Goal: Information Seeking & Learning: Learn about a topic

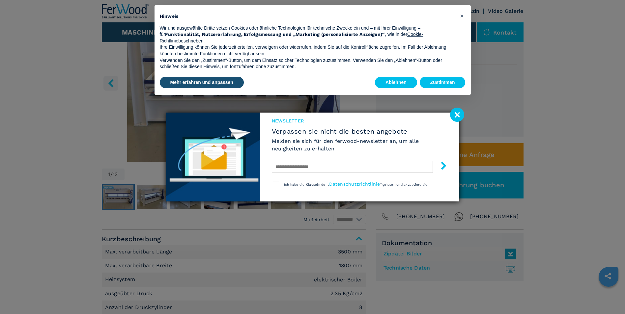
scroll to position [99, 0]
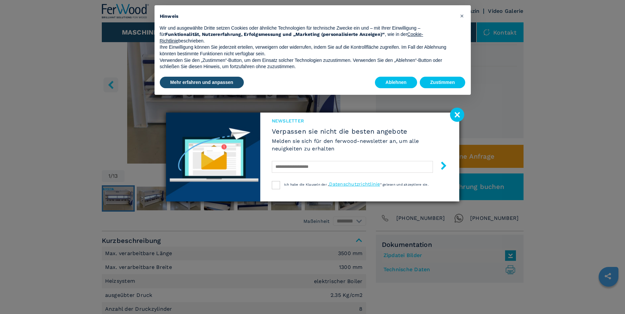
click at [456, 115] on image at bounding box center [457, 115] width 14 height 14
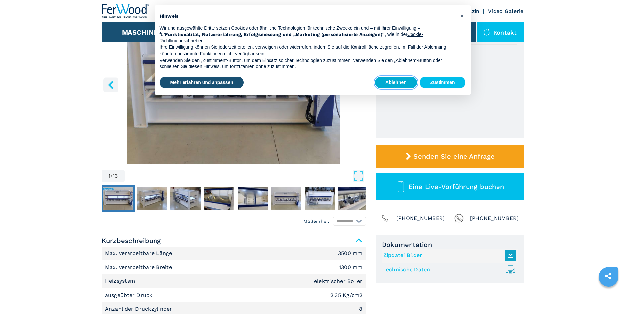
click at [400, 87] on button "Ablehnen" at bounding box center [396, 83] width 42 height 12
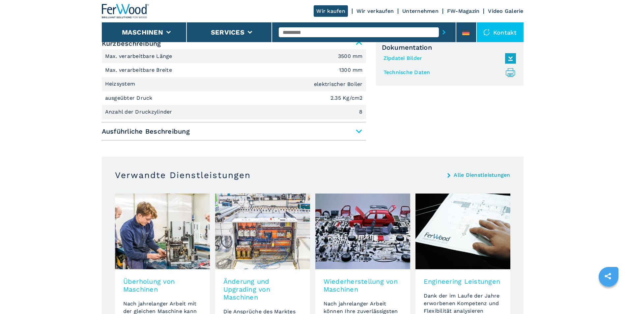
scroll to position [296, 0]
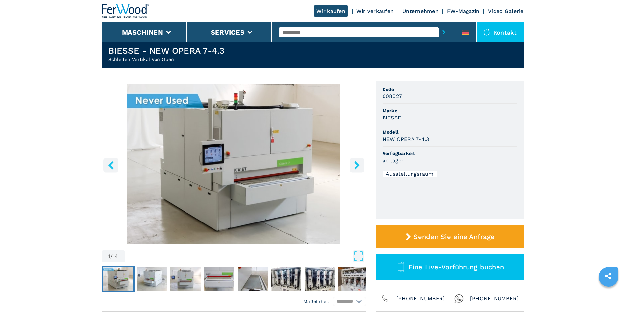
scroll to position [33, 0]
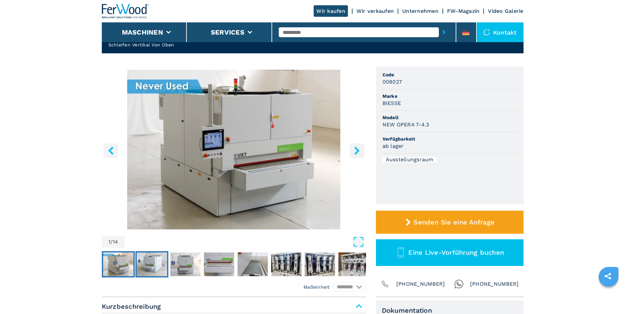
click at [142, 267] on img "Go to Slide 2" at bounding box center [152, 265] width 30 height 24
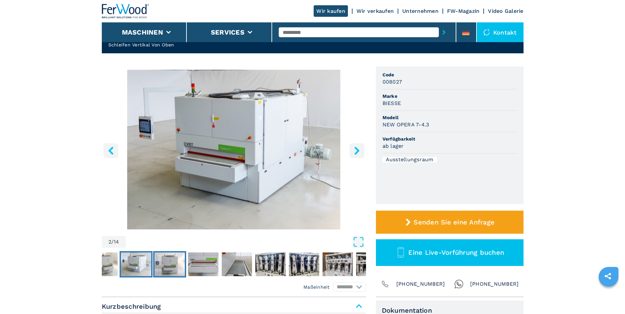
click at [168, 264] on img "Go to Slide 3" at bounding box center [169, 265] width 30 height 24
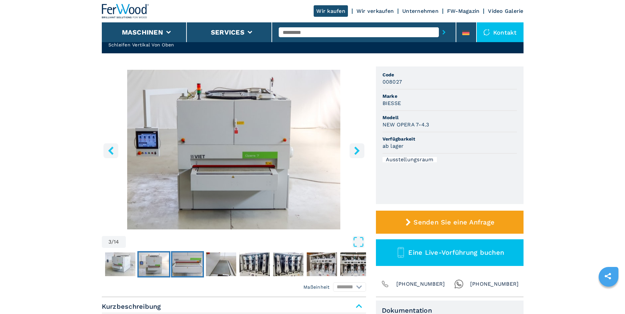
click at [184, 260] on img "Go to Slide 4" at bounding box center [187, 265] width 30 height 24
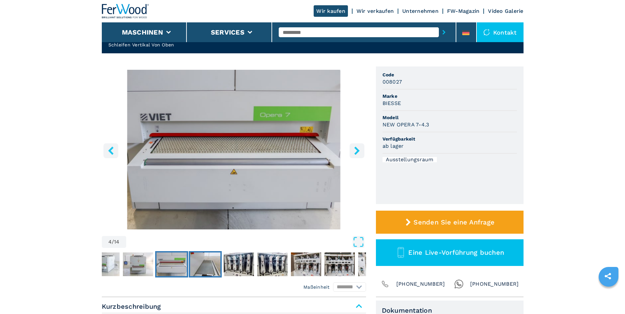
click at [207, 261] on img "Go to Slide 5" at bounding box center [205, 265] width 30 height 24
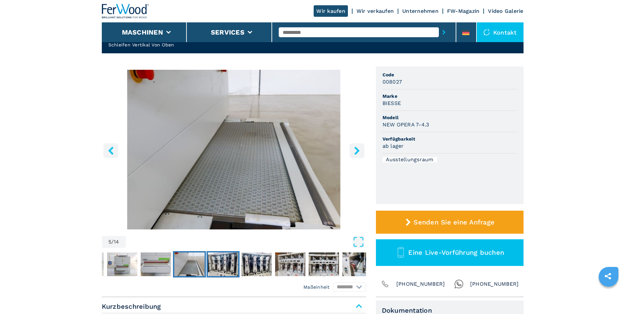
click at [227, 265] on img "Go to Slide 6" at bounding box center [223, 265] width 30 height 24
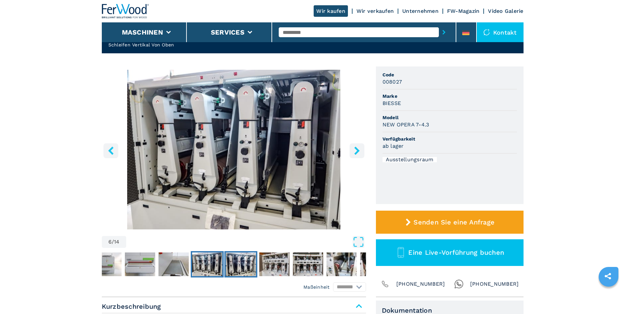
click at [233, 264] on img "Go to Slide 7" at bounding box center [241, 265] width 30 height 24
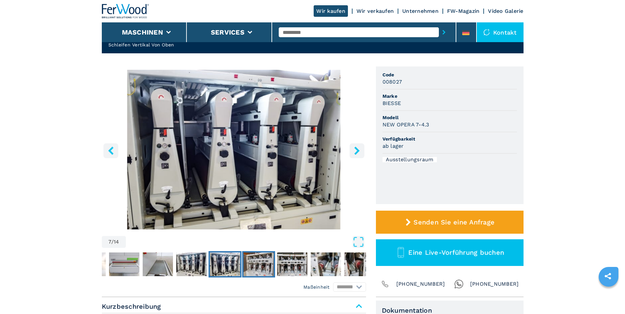
click at [255, 264] on img "Go to Slide 8" at bounding box center [258, 265] width 30 height 24
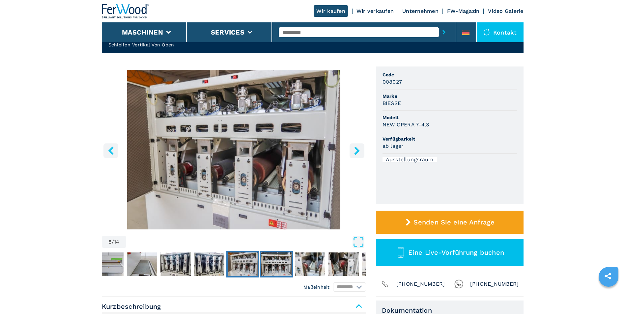
click at [270, 267] on img "Go to Slide 9" at bounding box center [276, 265] width 30 height 24
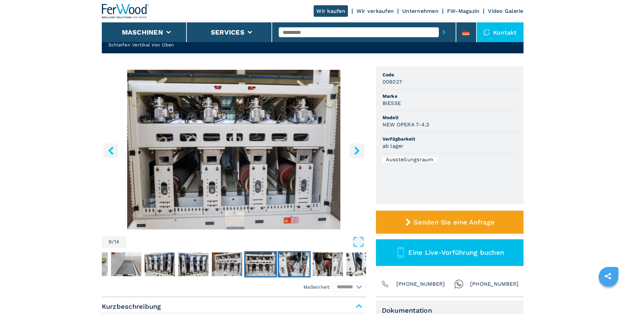
click at [289, 268] on img "Go to Slide 10" at bounding box center [294, 265] width 30 height 24
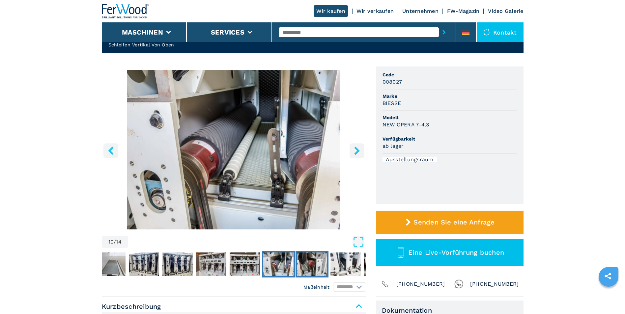
click at [300, 269] on img "Go to Slide 11" at bounding box center [312, 265] width 30 height 24
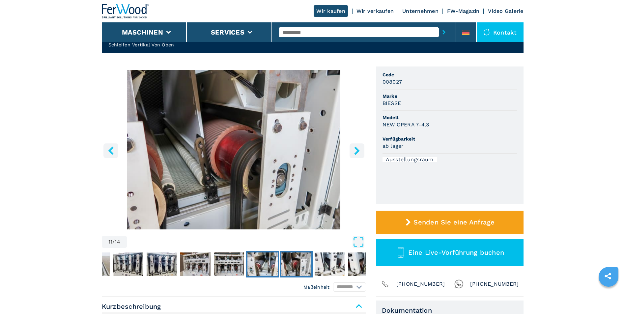
click at [259, 259] on img "Go to Slide 10" at bounding box center [262, 265] width 30 height 24
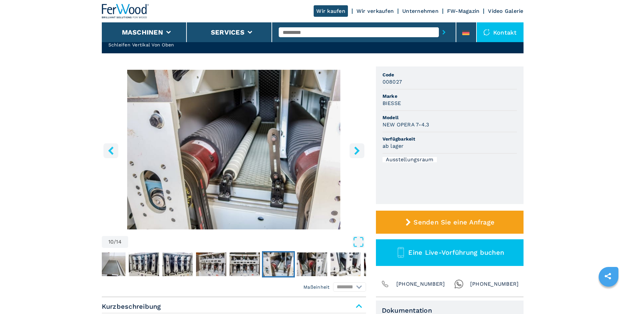
click at [277, 271] on img "Go to Slide 10" at bounding box center [278, 265] width 30 height 24
click at [317, 270] on img "Go to Slide 11" at bounding box center [312, 265] width 30 height 24
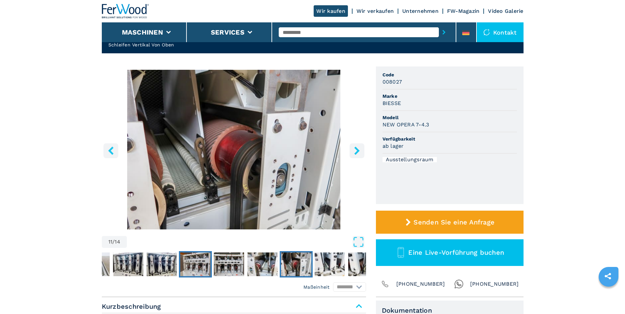
click at [203, 260] on img "Go to Slide 8" at bounding box center [195, 265] width 30 height 24
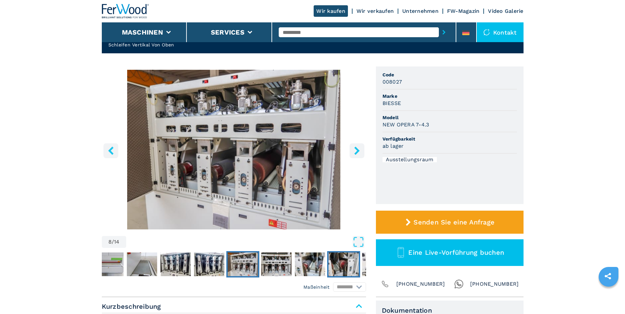
drag, startPoint x: 203, startPoint y: 260, endPoint x: 345, endPoint y: 269, distance: 141.6
click at [345, 269] on img "Go to Slide 11" at bounding box center [343, 265] width 30 height 24
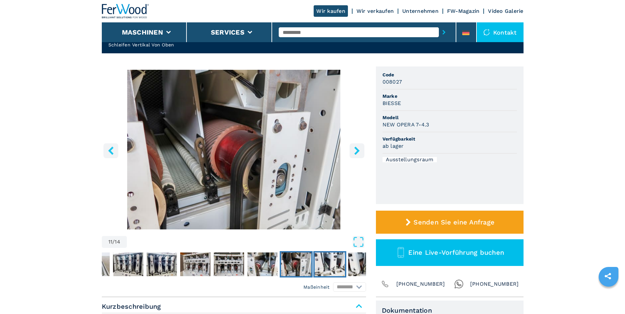
click at [340, 271] on img "Go to Slide 12" at bounding box center [330, 265] width 30 height 24
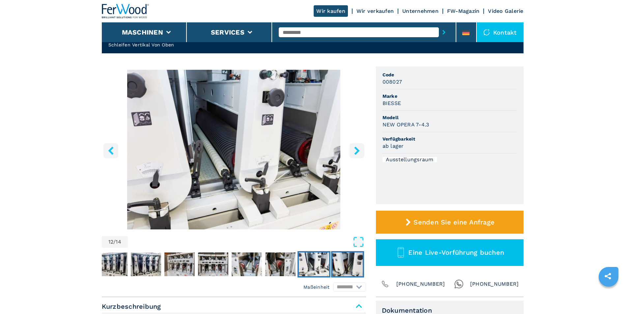
click at [339, 272] on img "Go to Slide 13" at bounding box center [347, 265] width 30 height 24
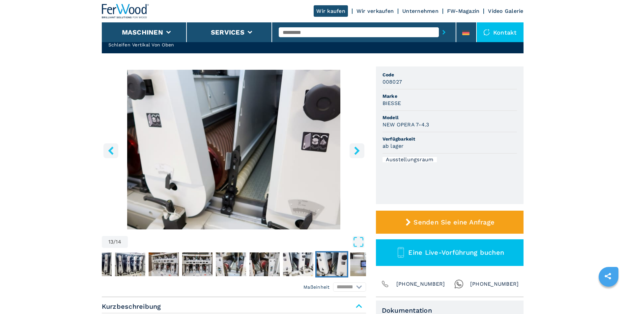
click at [338, 274] on img "Go to Slide 13" at bounding box center [332, 265] width 30 height 24
click at [355, 269] on img "Go to Slide 14" at bounding box center [365, 265] width 30 height 24
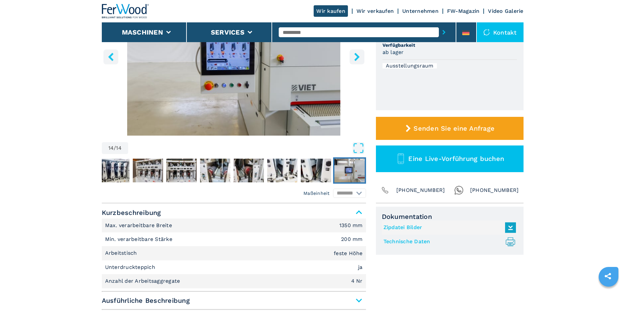
scroll to position [165, 0]
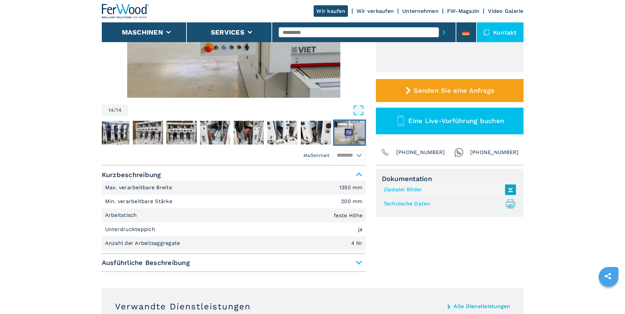
click at [359, 263] on span "Ausführliche Beschreibung" at bounding box center [234, 263] width 264 height 12
